Goal: Find specific page/section: Find specific page/section

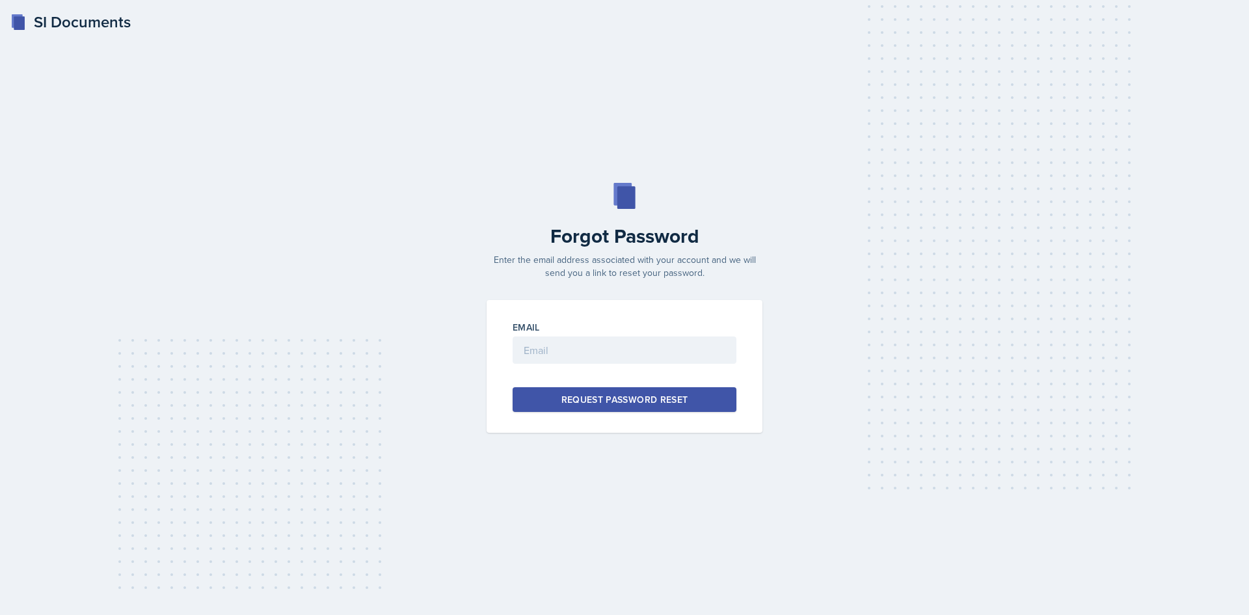
click at [60, 23] on div "SI Documents" at bounding box center [70, 21] width 120 height 23
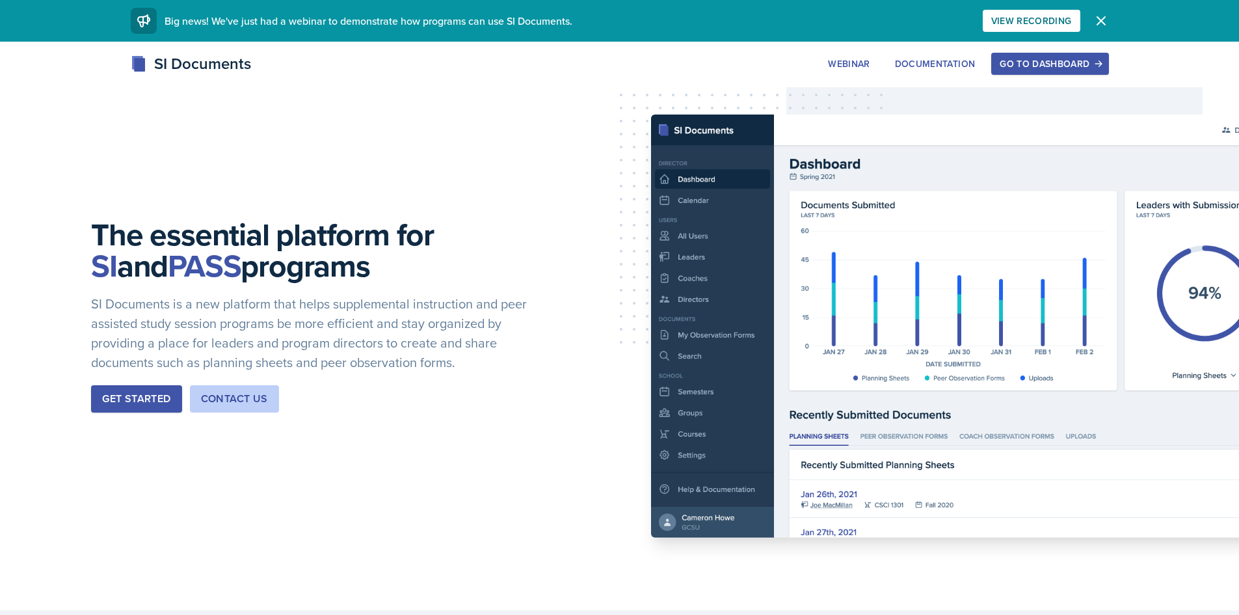
click at [1064, 62] on div "Go to Dashboard" at bounding box center [1050, 64] width 100 height 10
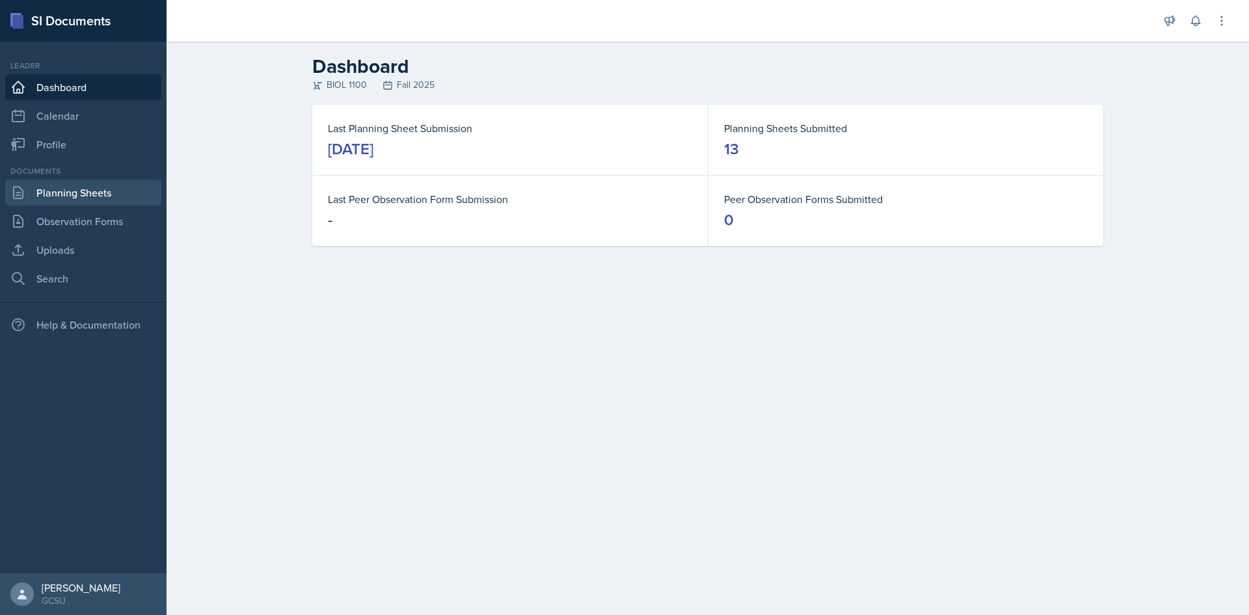
click at [107, 202] on link "Planning Sheets" at bounding box center [83, 193] width 156 height 26
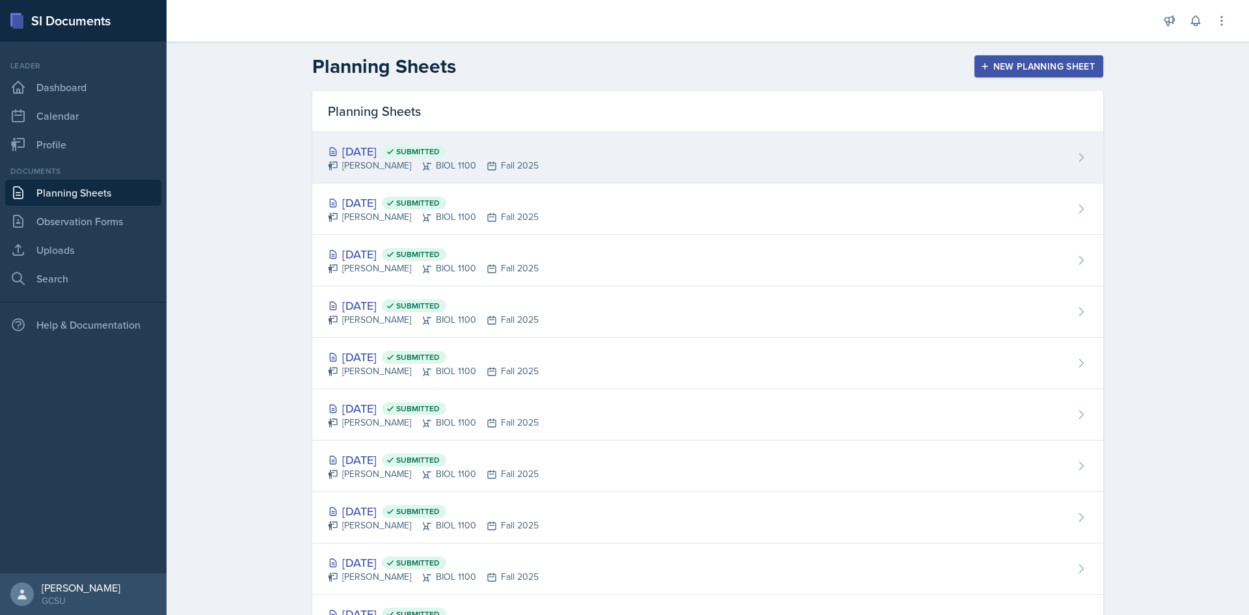
click at [373, 146] on div "[DATE] Submitted" at bounding box center [433, 151] width 211 height 18
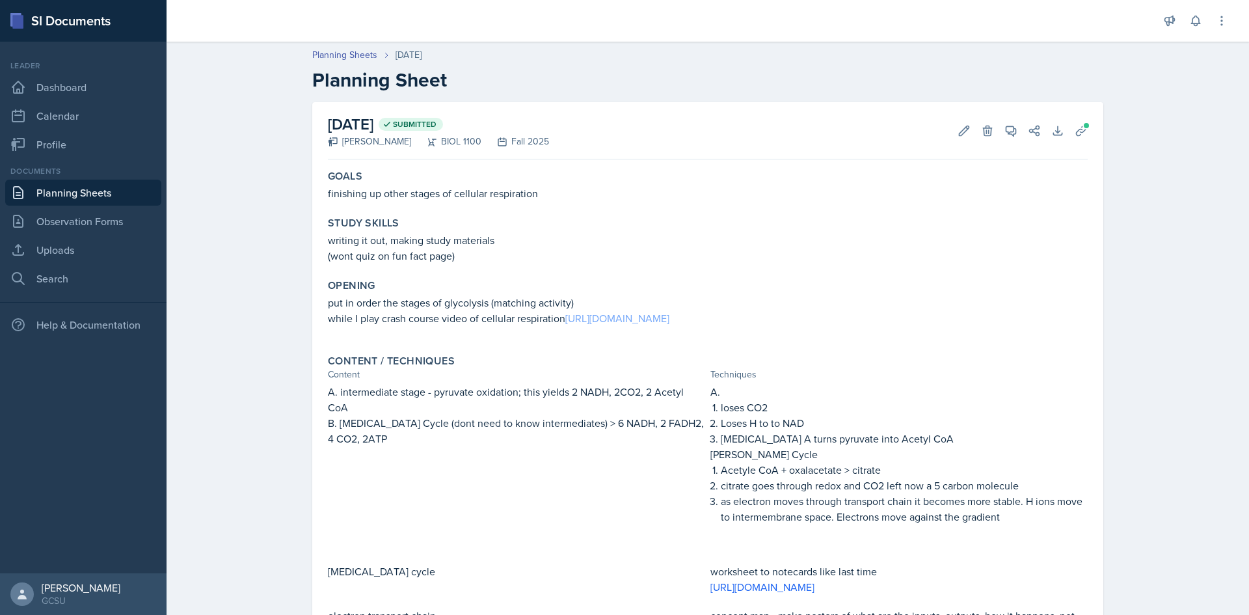
click at [669, 321] on link "[URL][DOMAIN_NAME]" at bounding box center [617, 318] width 104 height 14
click at [1076, 131] on icon at bounding box center [1081, 131] width 10 height 10
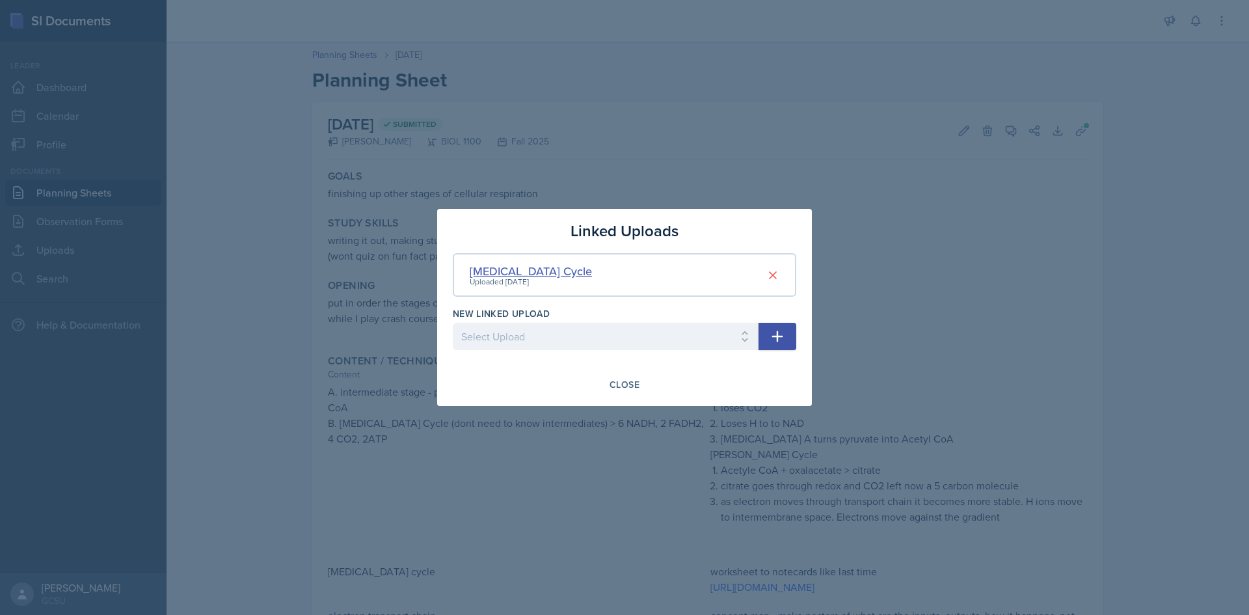
click at [503, 268] on div "[MEDICAL_DATA] Cycle" at bounding box center [531, 271] width 122 height 18
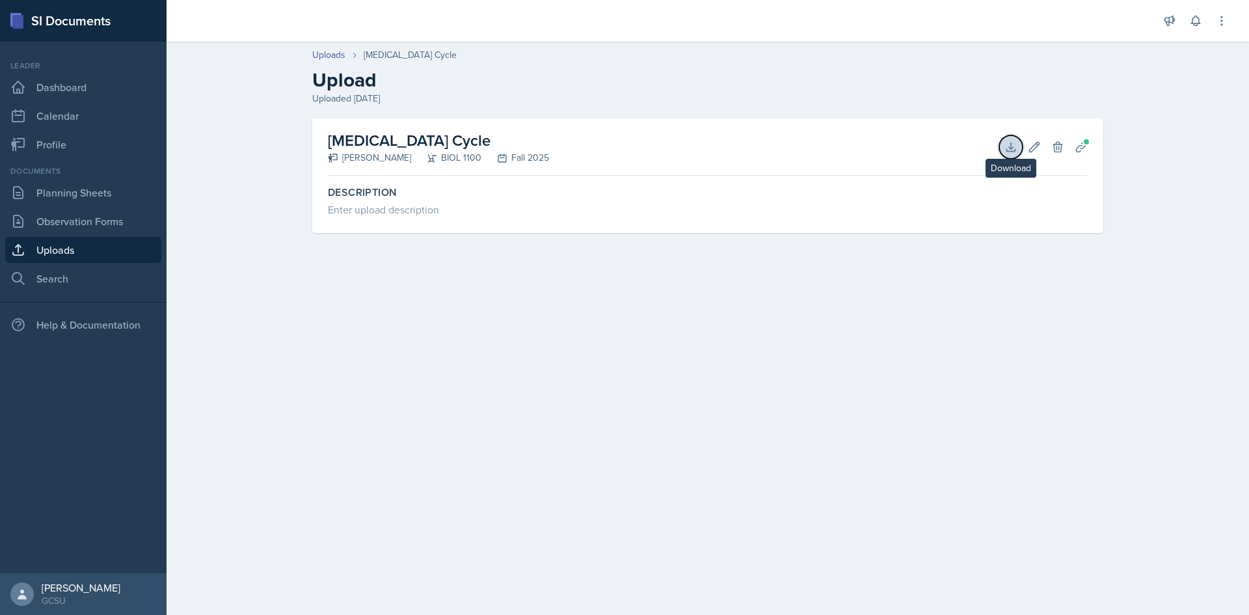
click at [1015, 150] on icon at bounding box center [1010, 146] width 8 height 8
click at [92, 193] on link "Planning Sheets" at bounding box center [83, 193] width 156 height 26
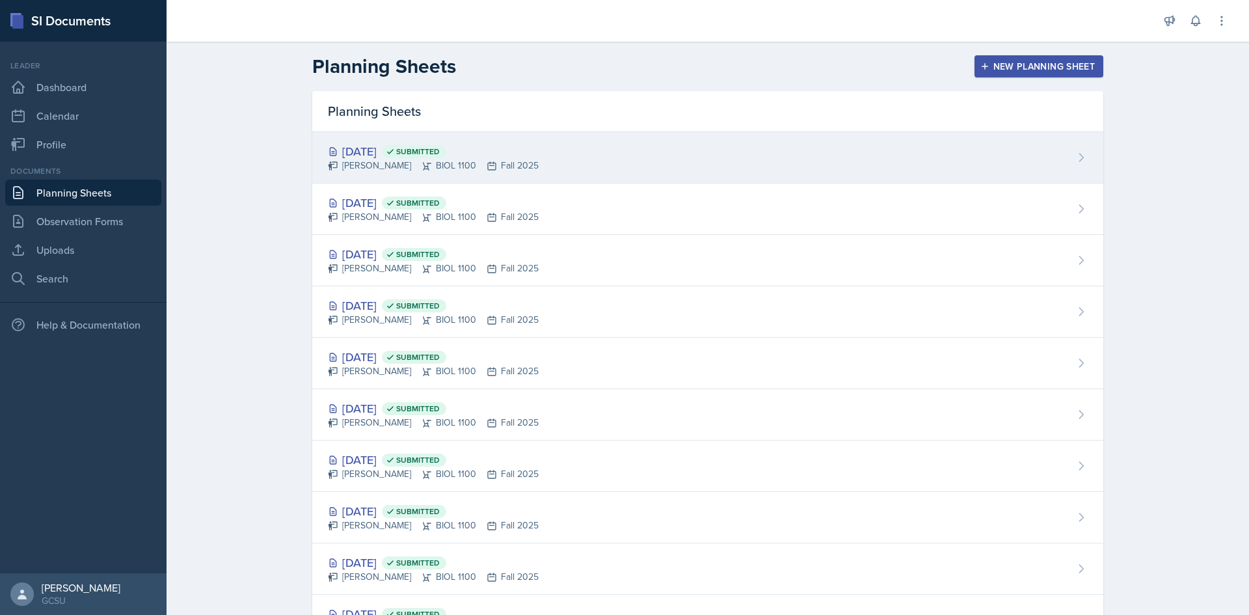
click at [374, 151] on div "[DATE] Submitted" at bounding box center [433, 151] width 211 height 18
